Goal: Connect with others: Participate in discussion

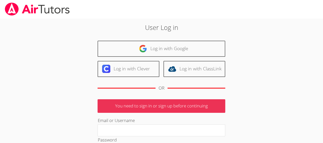
type input "[EMAIL_ADDRESS][DOMAIN_NAME]"
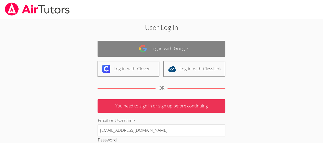
click at [148, 46] on link "Log in with Google" at bounding box center [162, 49] width 128 height 16
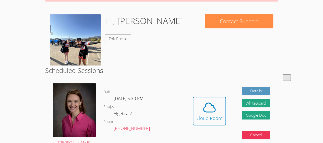
scroll to position [69, 0]
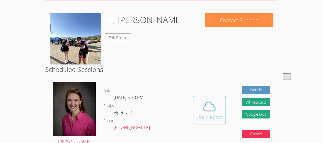
click at [209, 111] on icon at bounding box center [209, 106] width 14 height 14
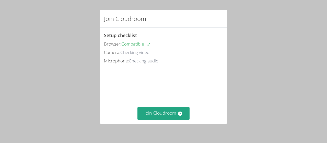
click at [20, 48] on div "Join Cloudroom Setup checklist Browser: Compatible Camera: Checking video... Mi…" at bounding box center [163, 71] width 327 height 143
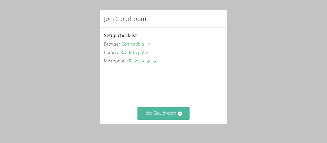
click at [157, 115] on button "Join Cloudroom" at bounding box center [163, 113] width 52 height 13
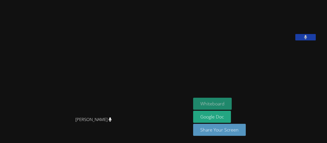
click at [211, 103] on button "Whiteboard" at bounding box center [212, 104] width 39 height 12
